Goal: Book appointment/travel/reservation

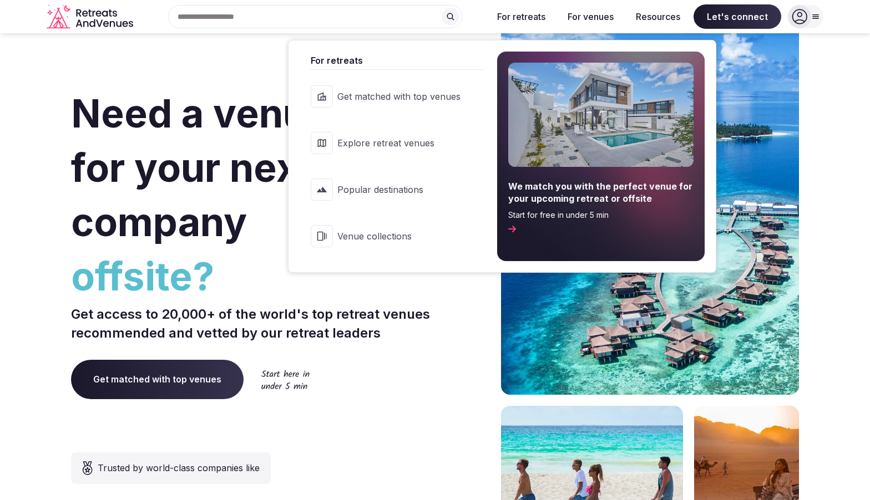
click at [428, 137] on span "Explore retreat venues" at bounding box center [398, 143] width 123 height 12
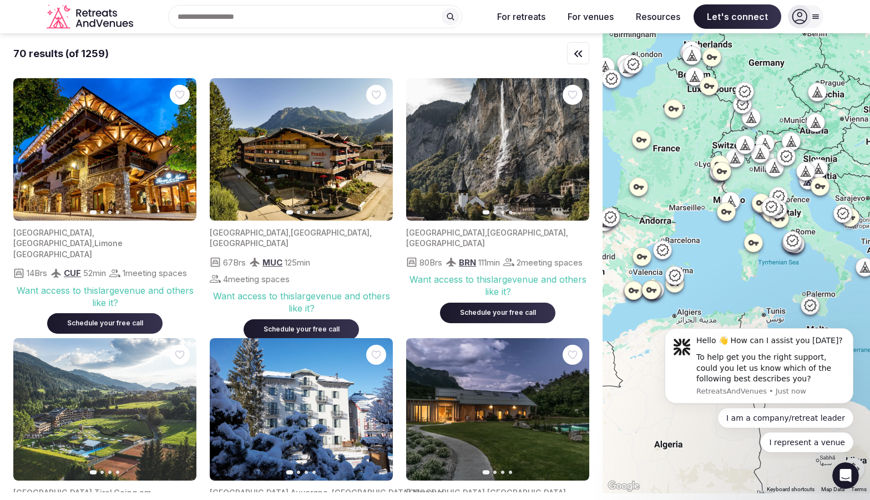
click at [314, 14] on div "Recent searches [GEOGRAPHIC_DATA] [GEOGRAPHIC_DATA] [GEOGRAPHIC_DATA] [GEOGRAPH…" at bounding box center [311, 16] width 346 height 23
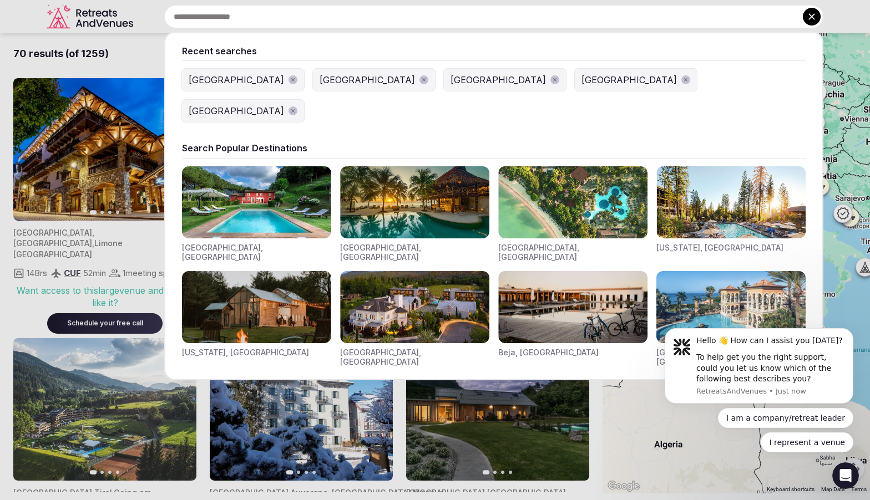
click at [205, 78] on div "[GEOGRAPHIC_DATA]" at bounding box center [236, 79] width 95 height 13
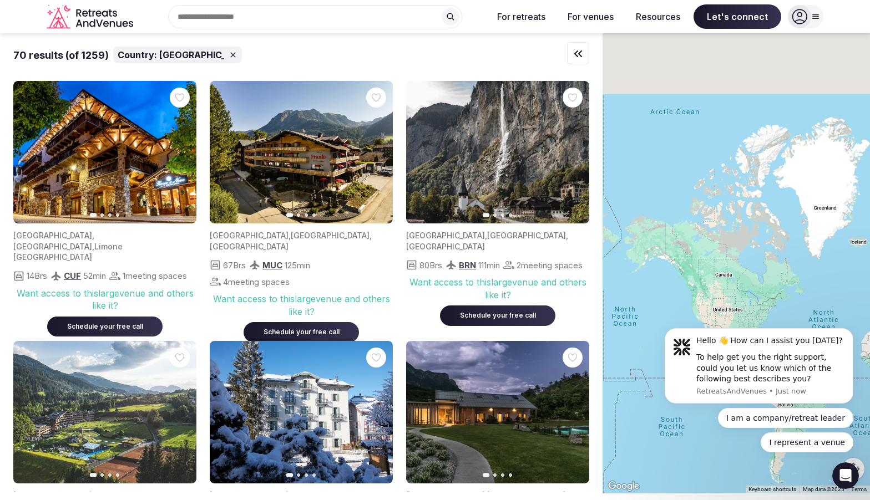
click at [183, 154] on icon "button" at bounding box center [180, 152] width 9 height 9
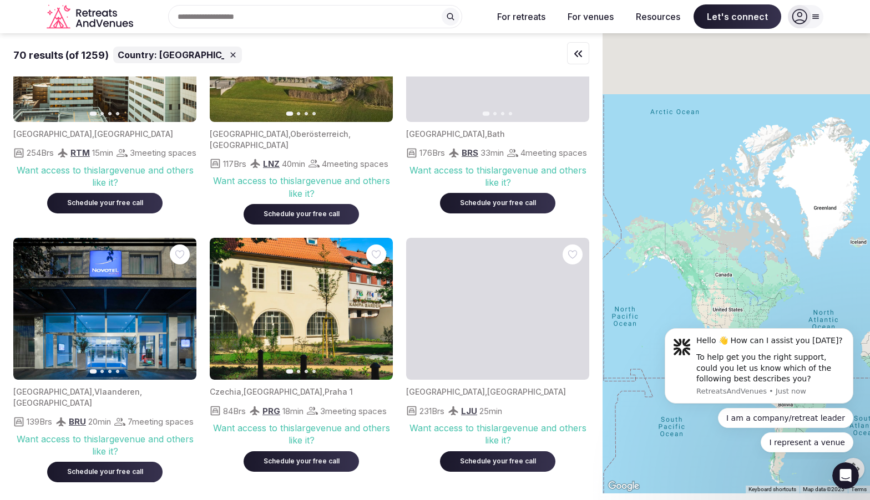
scroll to position [3522, 0]
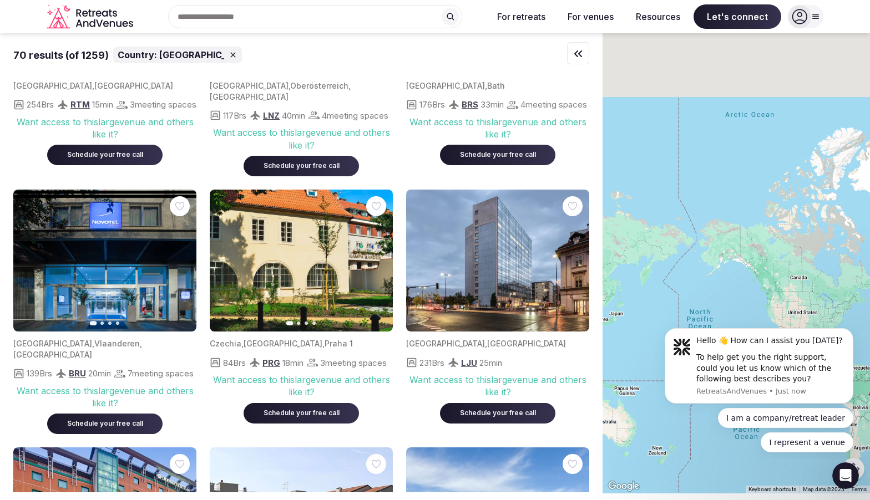
drag, startPoint x: 678, startPoint y: 263, endPoint x: 753, endPoint y: 267, distance: 74.4
click at [753, 267] on div at bounding box center [735, 263] width 267 height 460
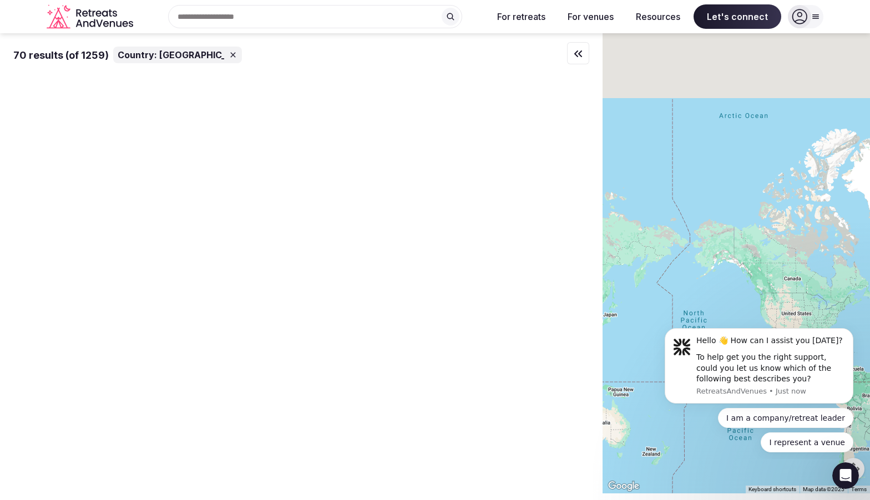
scroll to position [0, 0]
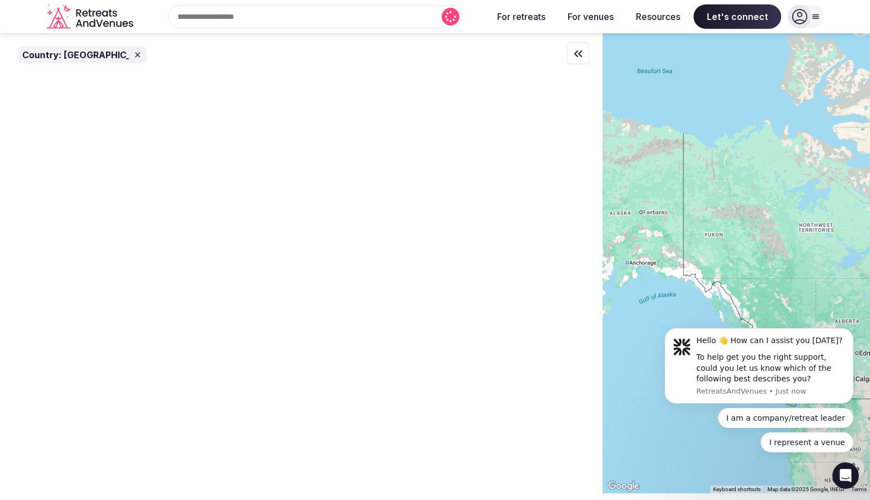
drag, startPoint x: 781, startPoint y: 256, endPoint x: 750, endPoint y: 256, distance: 30.5
click at [751, 256] on div at bounding box center [735, 263] width 267 height 460
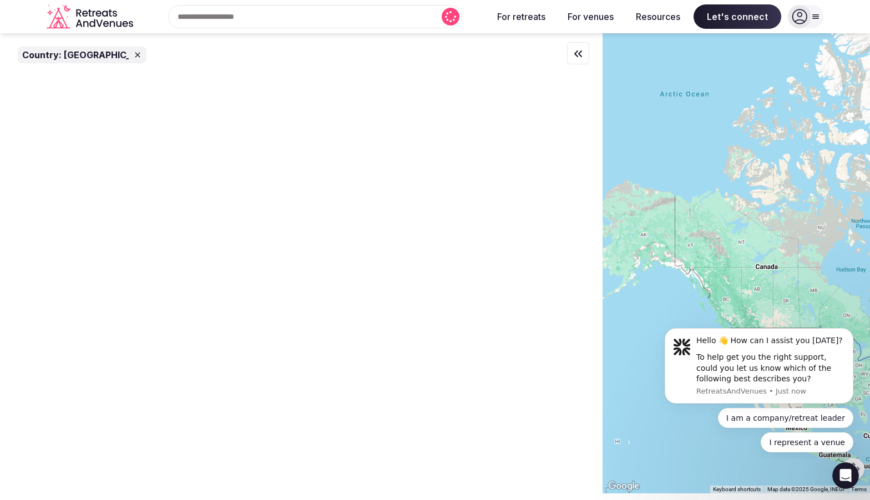
drag, startPoint x: 774, startPoint y: 254, endPoint x: 763, endPoint y: 254, distance: 11.7
click at [763, 254] on div at bounding box center [735, 263] width 267 height 460
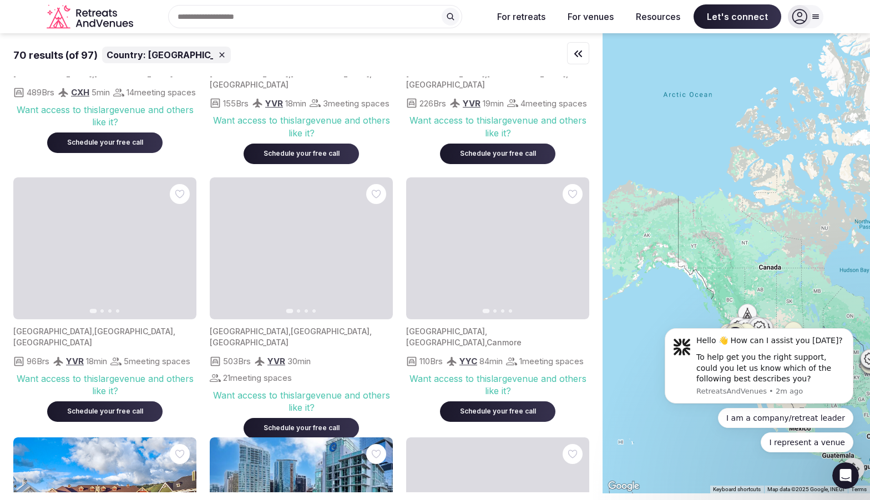
scroll to position [702, 0]
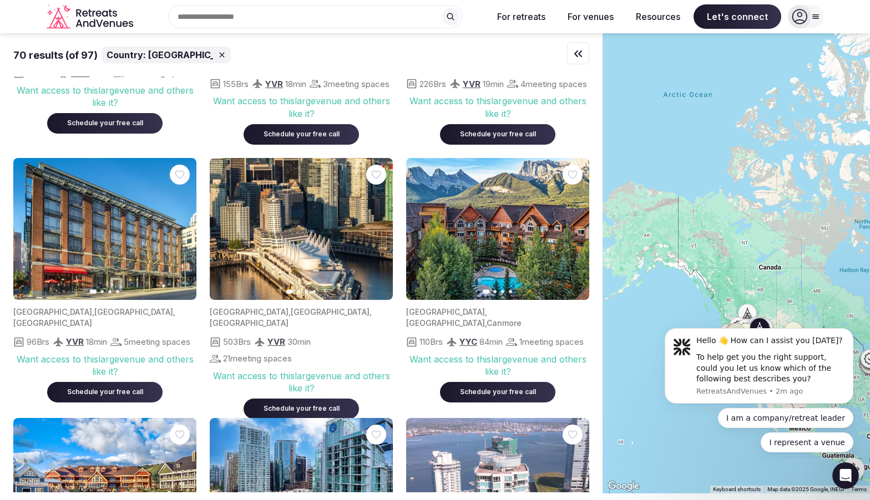
click at [571, 234] on icon "button" at bounding box center [573, 229] width 9 height 9
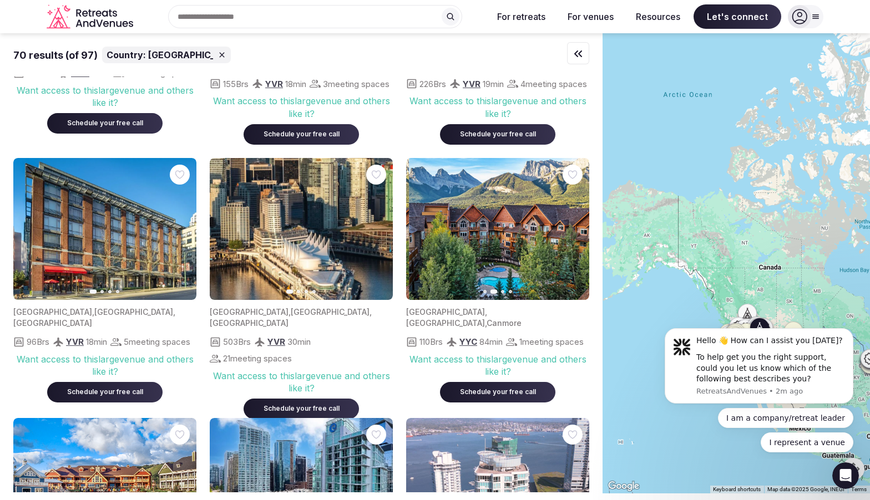
click at [571, 234] on icon "button" at bounding box center [573, 229] width 9 height 9
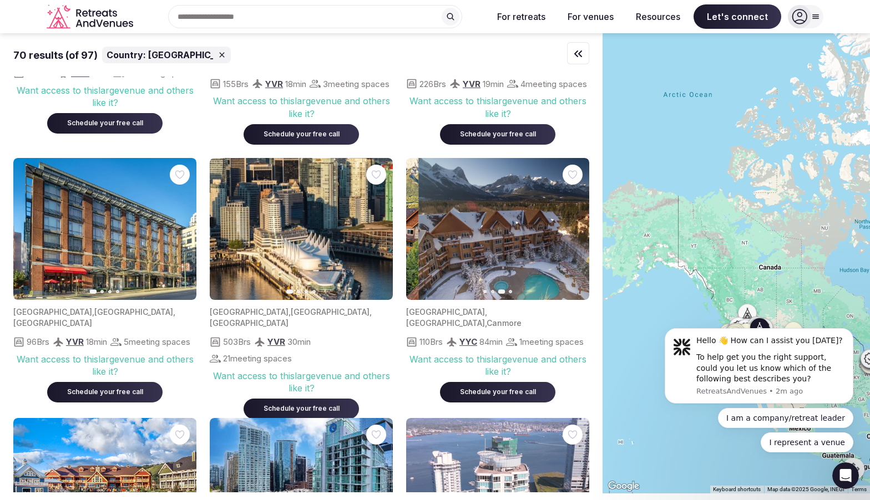
click at [571, 234] on icon "button" at bounding box center [573, 229] width 9 height 9
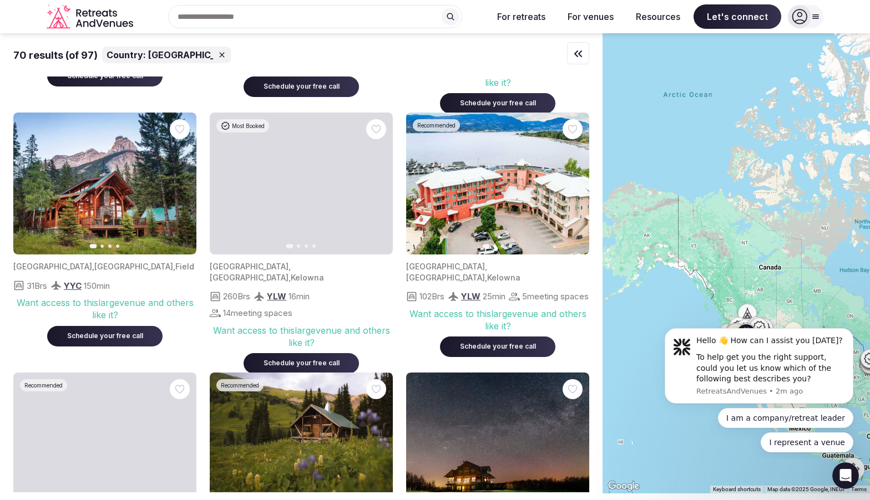
scroll to position [1273, 0]
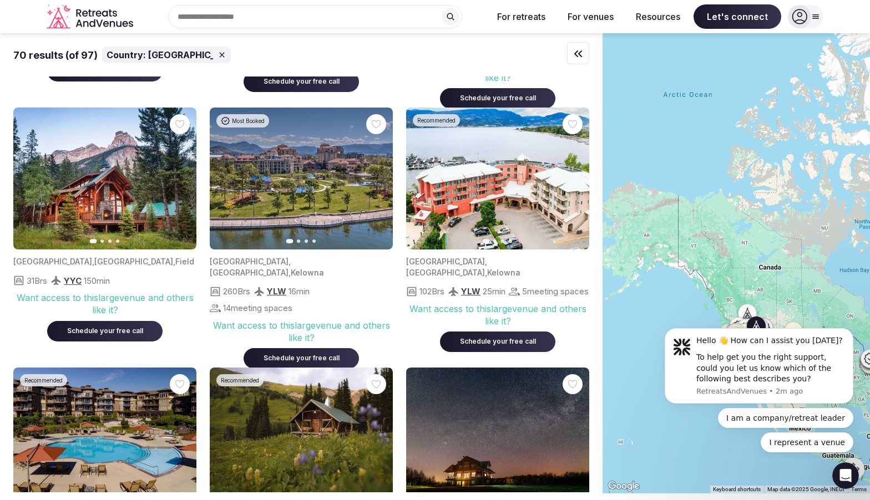
click at [179, 179] on icon "button" at bounding box center [180, 178] width 9 height 9
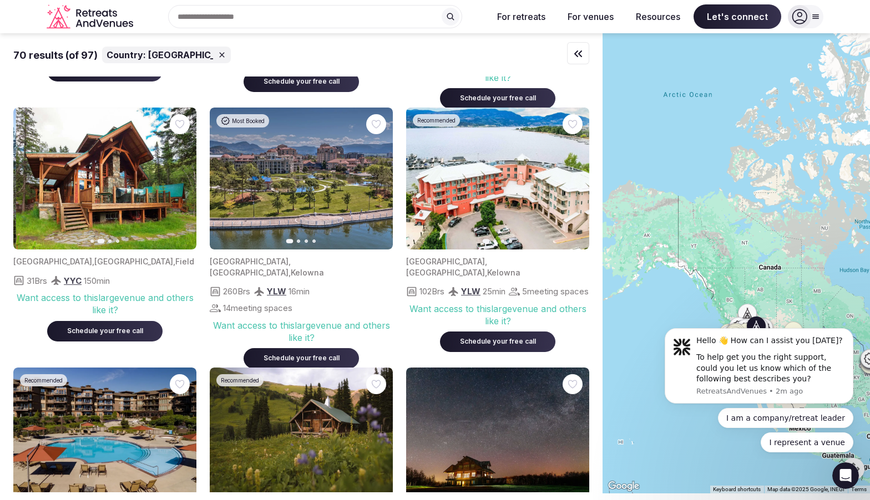
click at [179, 179] on icon "button" at bounding box center [180, 178] width 9 height 9
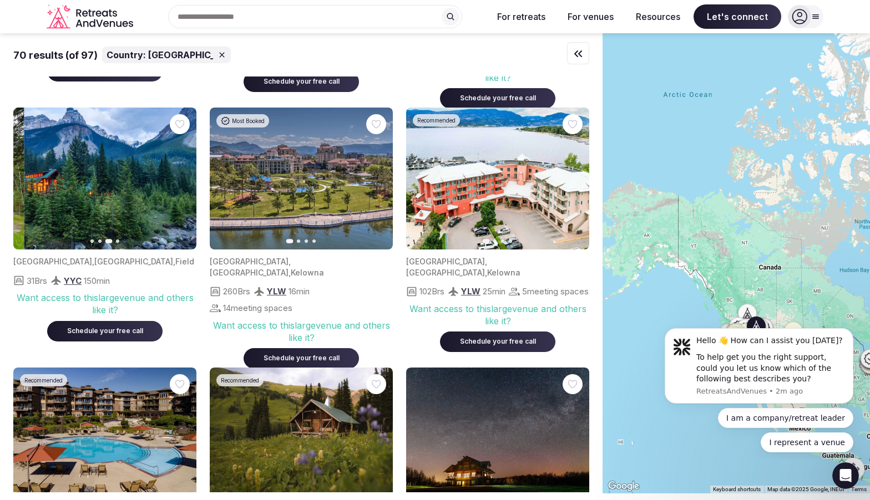
click at [179, 179] on icon "button" at bounding box center [180, 178] width 9 height 9
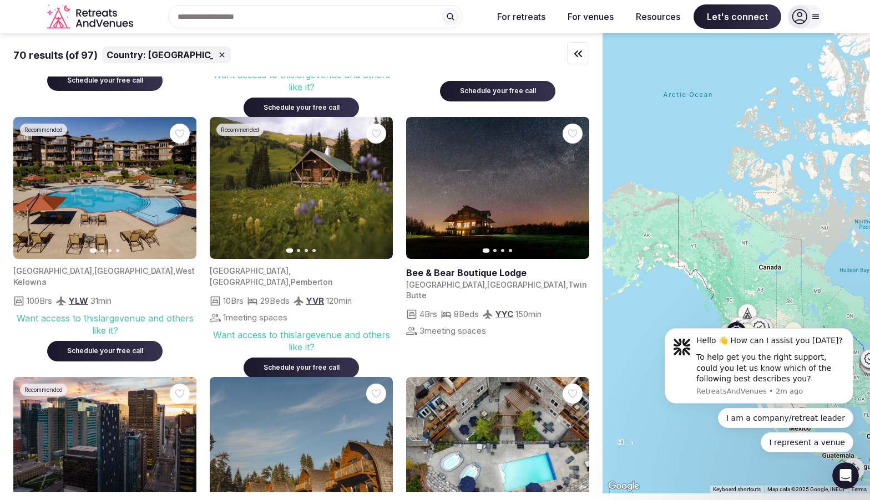
scroll to position [1516, 0]
